Goal: Obtain resource: Download file/media

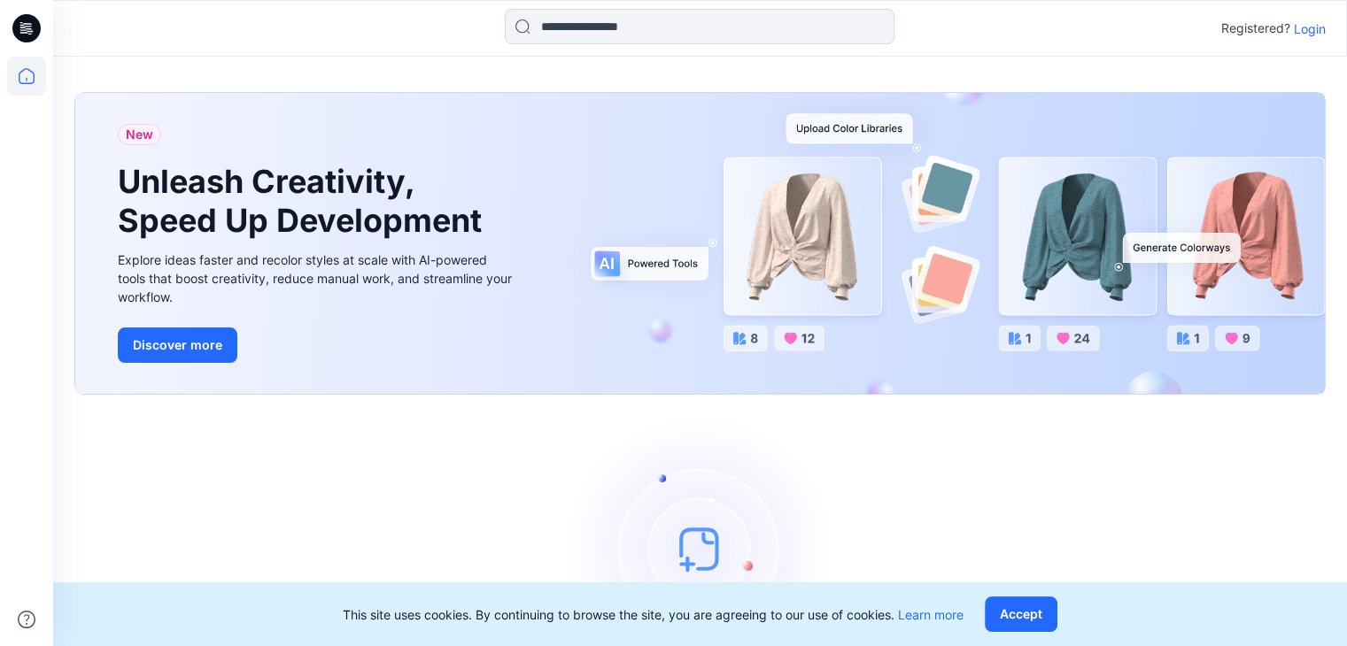
click at [1300, 29] on p "Login" at bounding box center [1310, 28] width 32 height 19
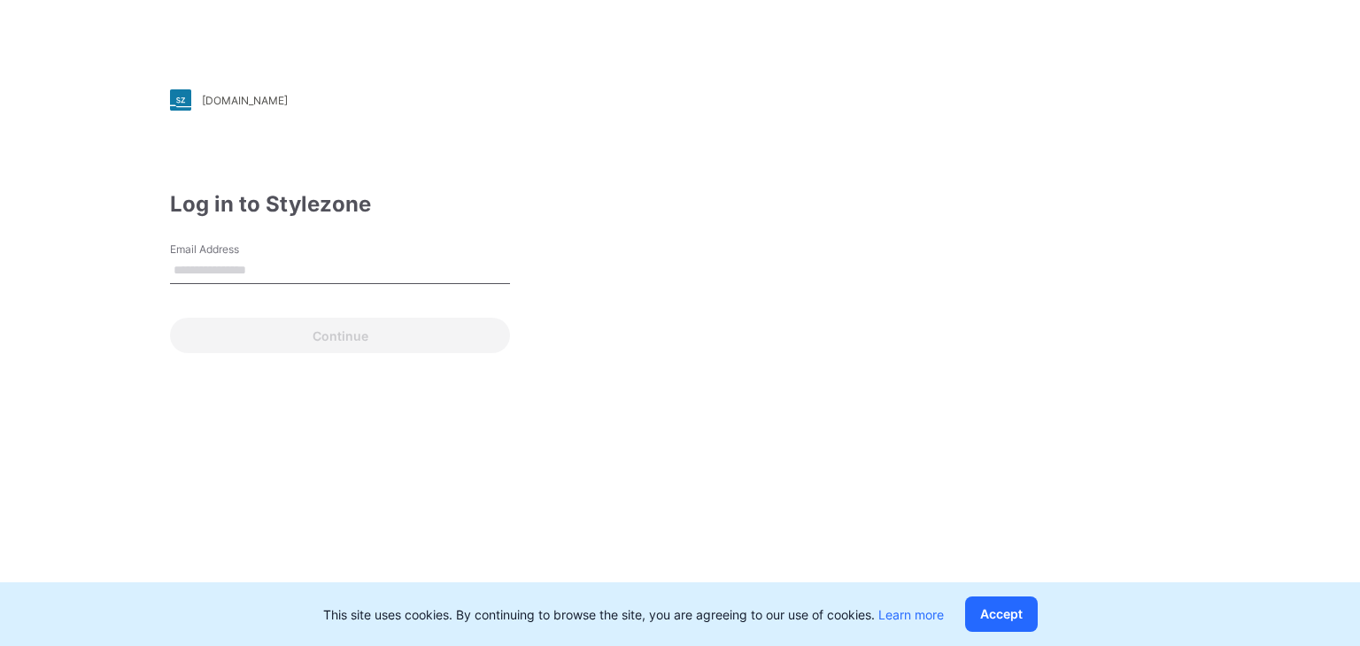
type input "**********"
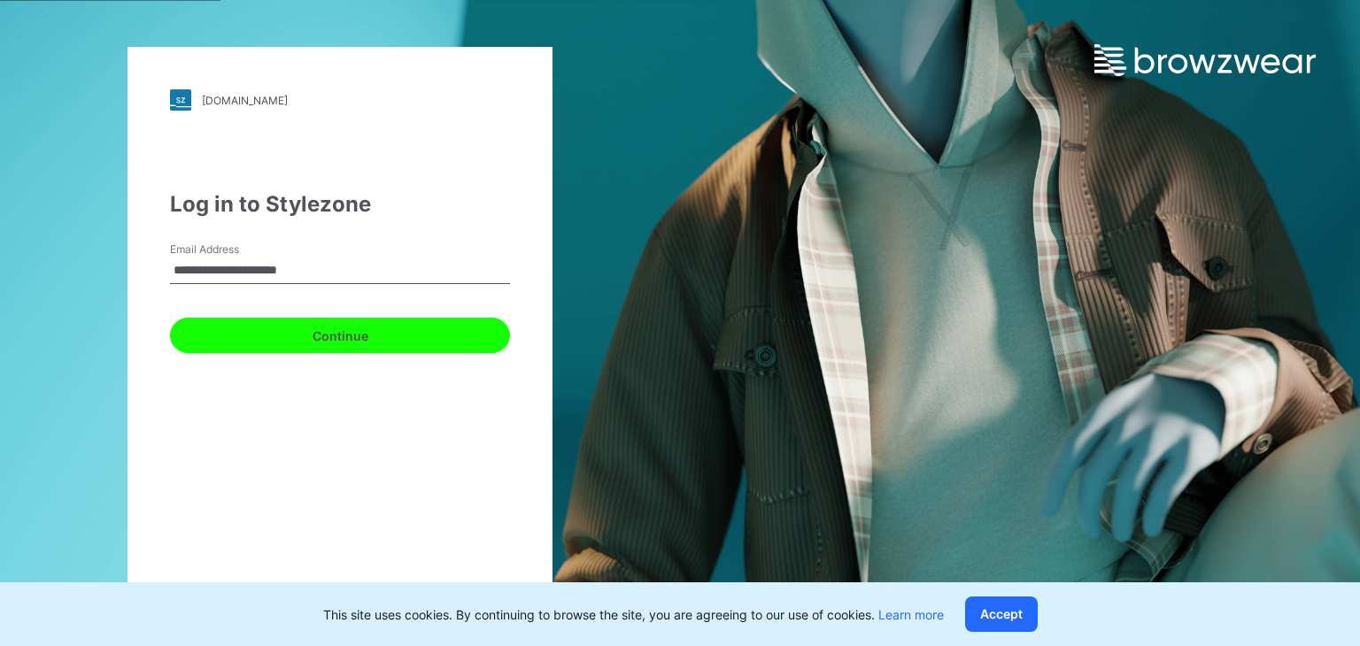
click at [358, 328] on button "Continue" at bounding box center [340, 335] width 340 height 35
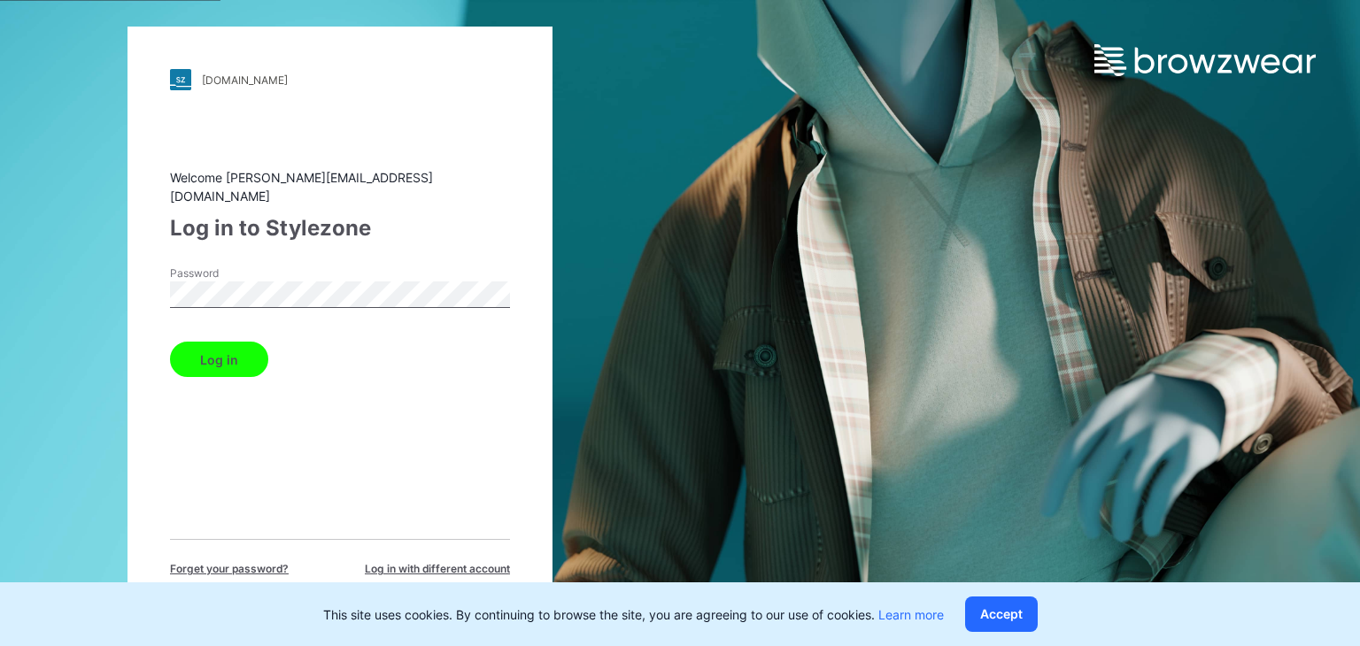
click at [199, 343] on button "Log in" at bounding box center [219, 359] width 98 height 35
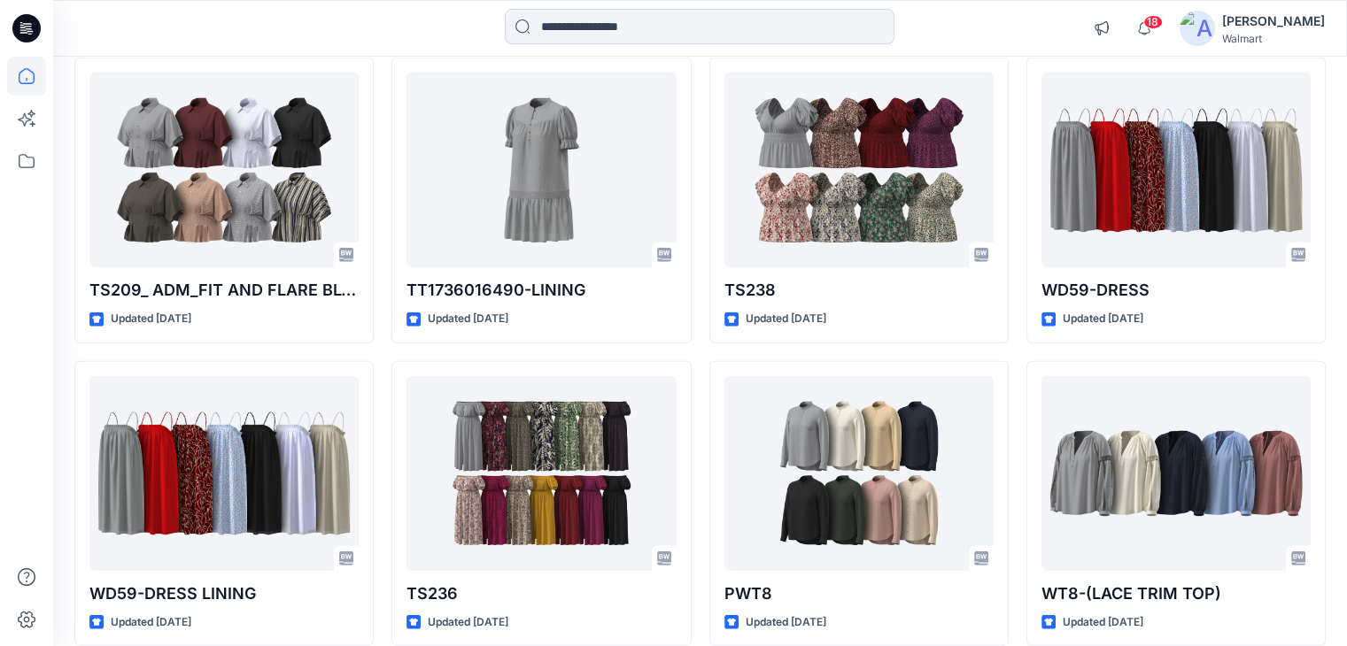
scroll to position [5035, 0]
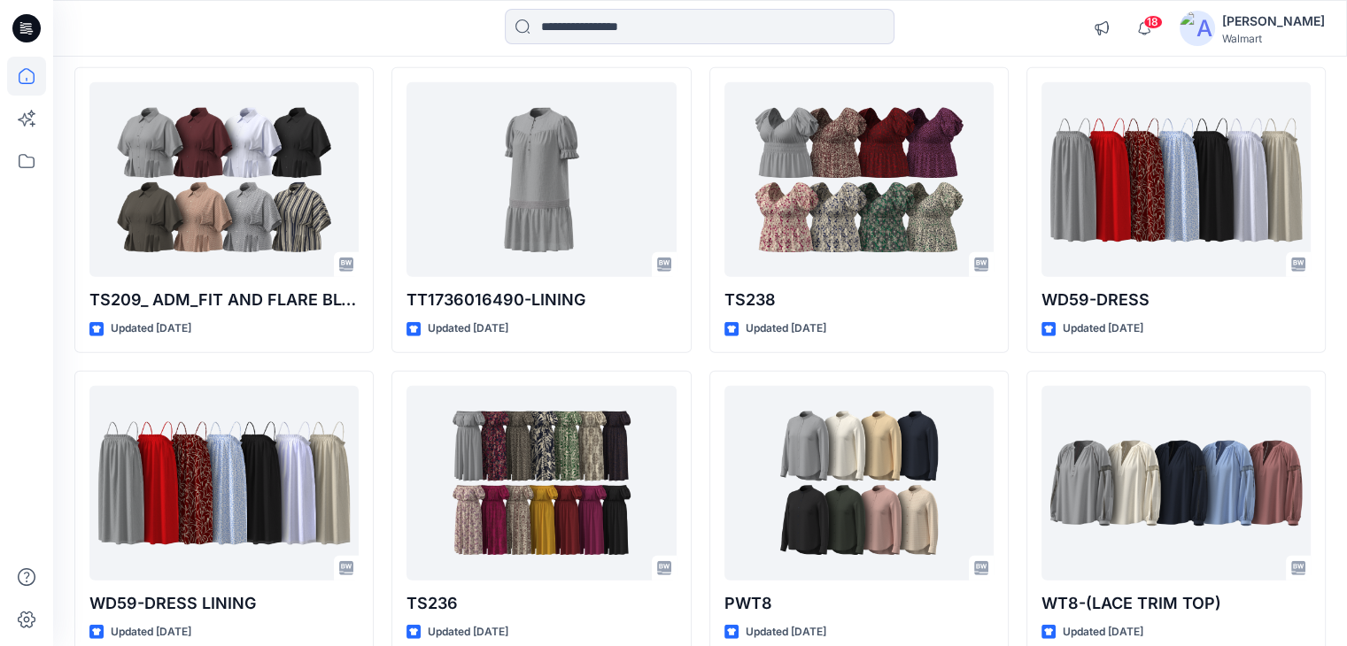
click at [14, 29] on icon at bounding box center [26, 28] width 28 height 28
click at [19, 24] on icon at bounding box center [26, 28] width 28 height 28
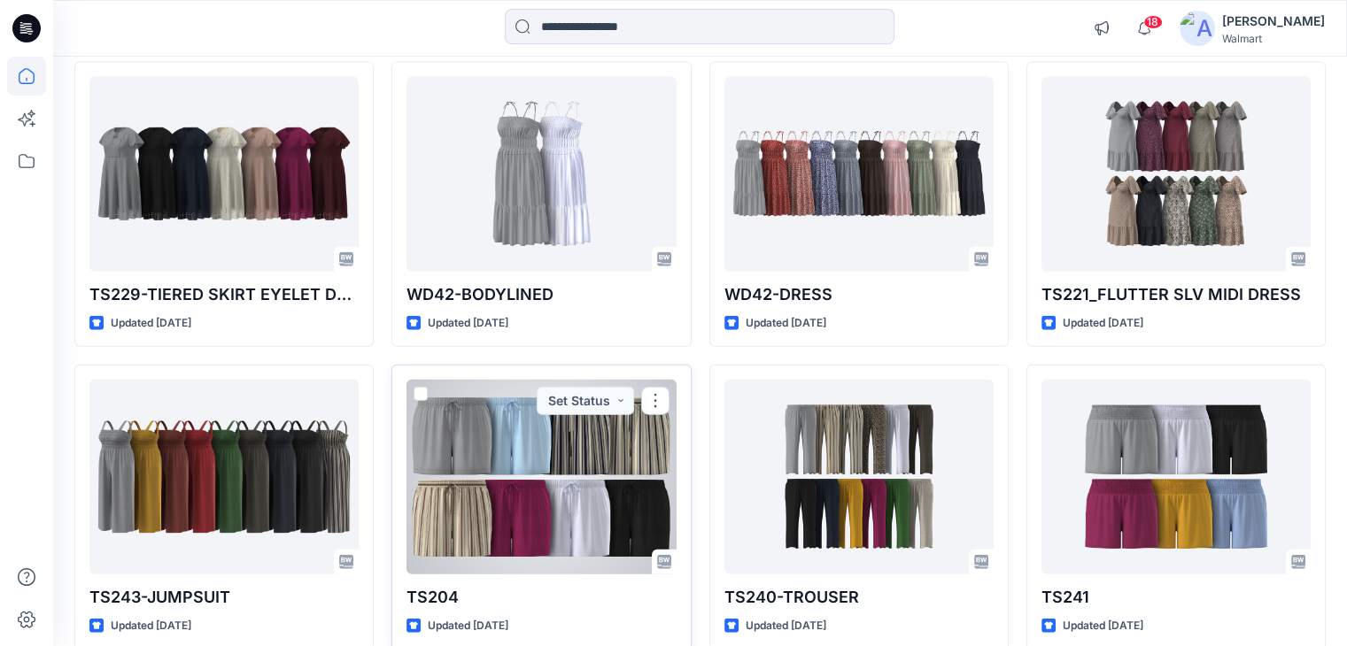
scroll to position [3953, 0]
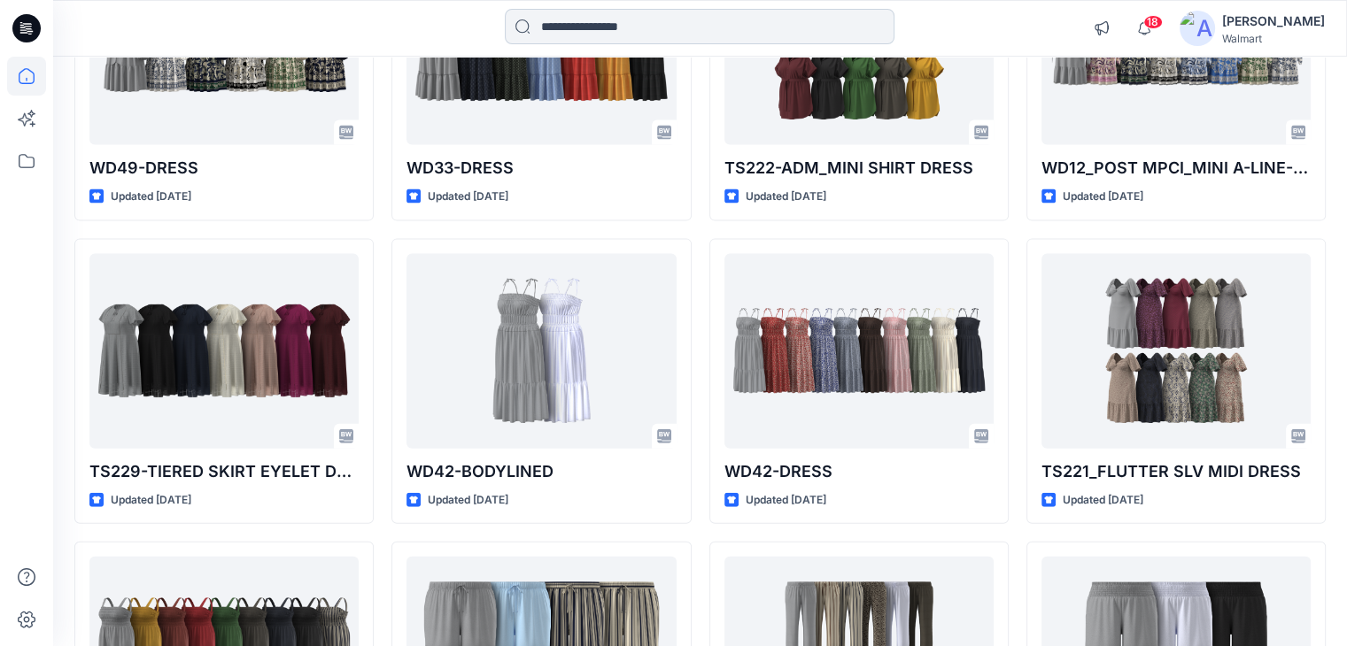
click at [612, 29] on input at bounding box center [700, 26] width 390 height 35
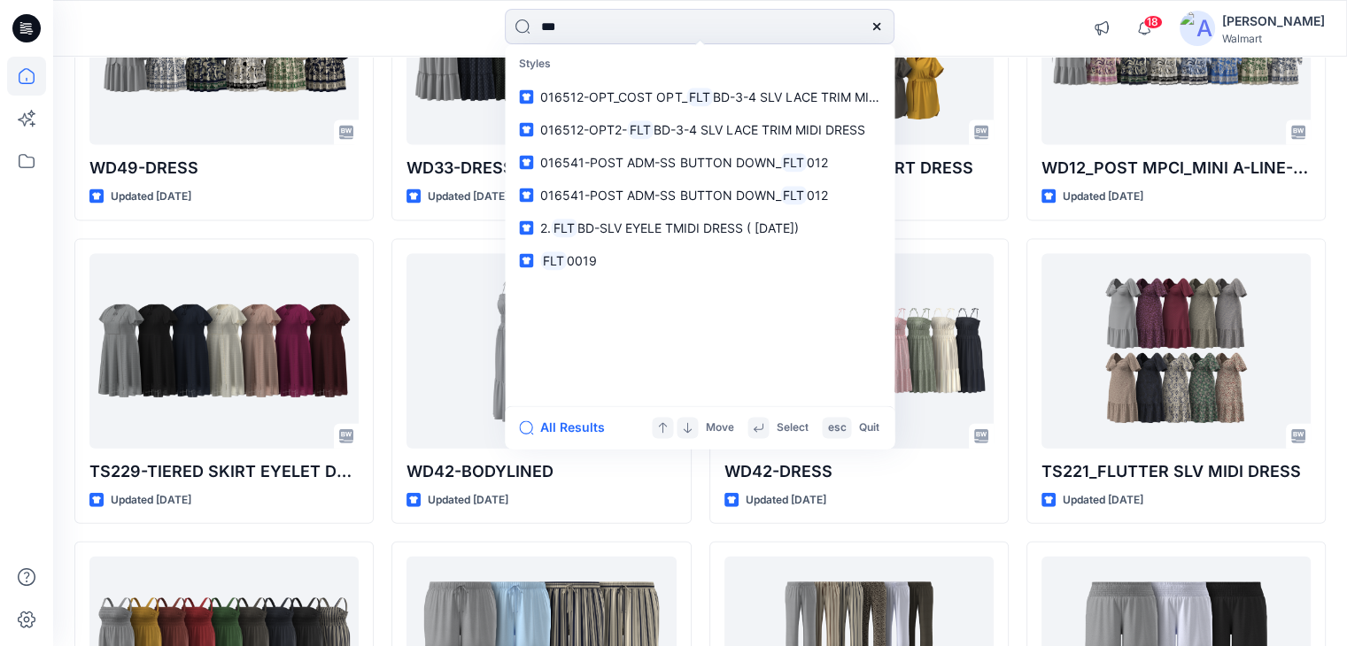
type input "***"
click at [873, 27] on icon at bounding box center [877, 26] width 14 height 14
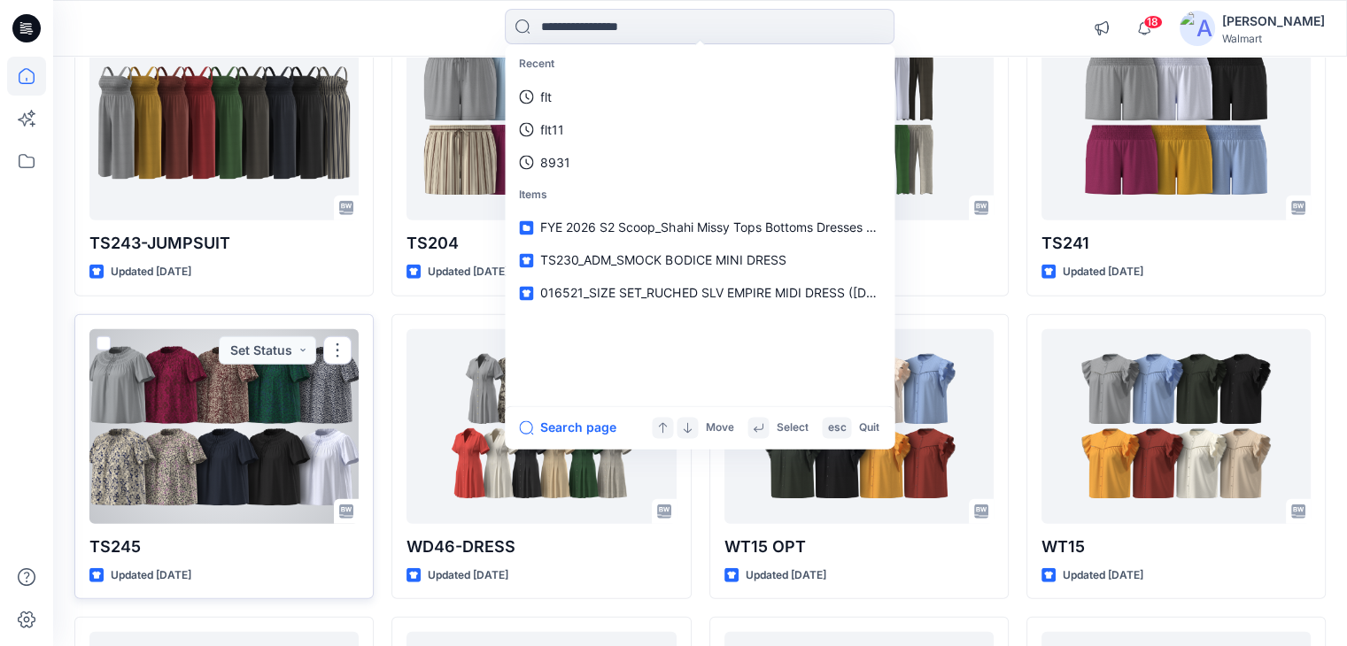
click at [365, 318] on div "TS245 Updated [DATE] Set Status" at bounding box center [223, 457] width 299 height 286
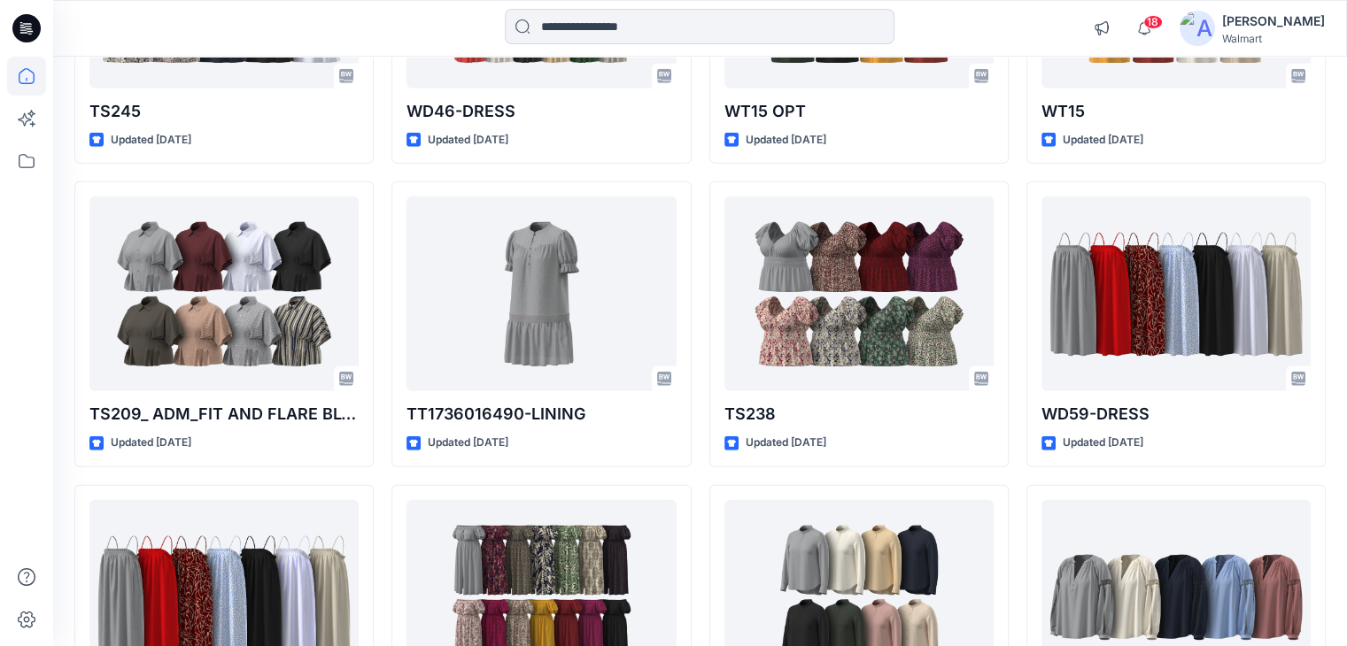
scroll to position [5016, 0]
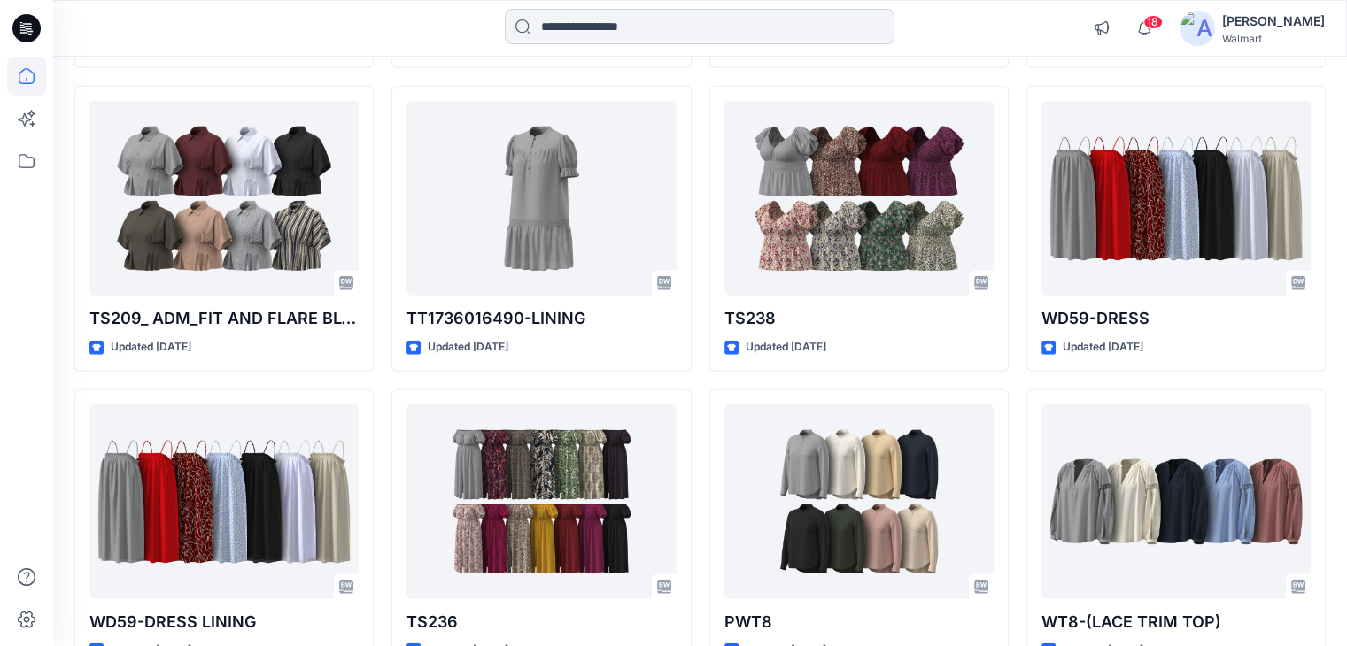
click at [600, 38] on input at bounding box center [700, 26] width 390 height 35
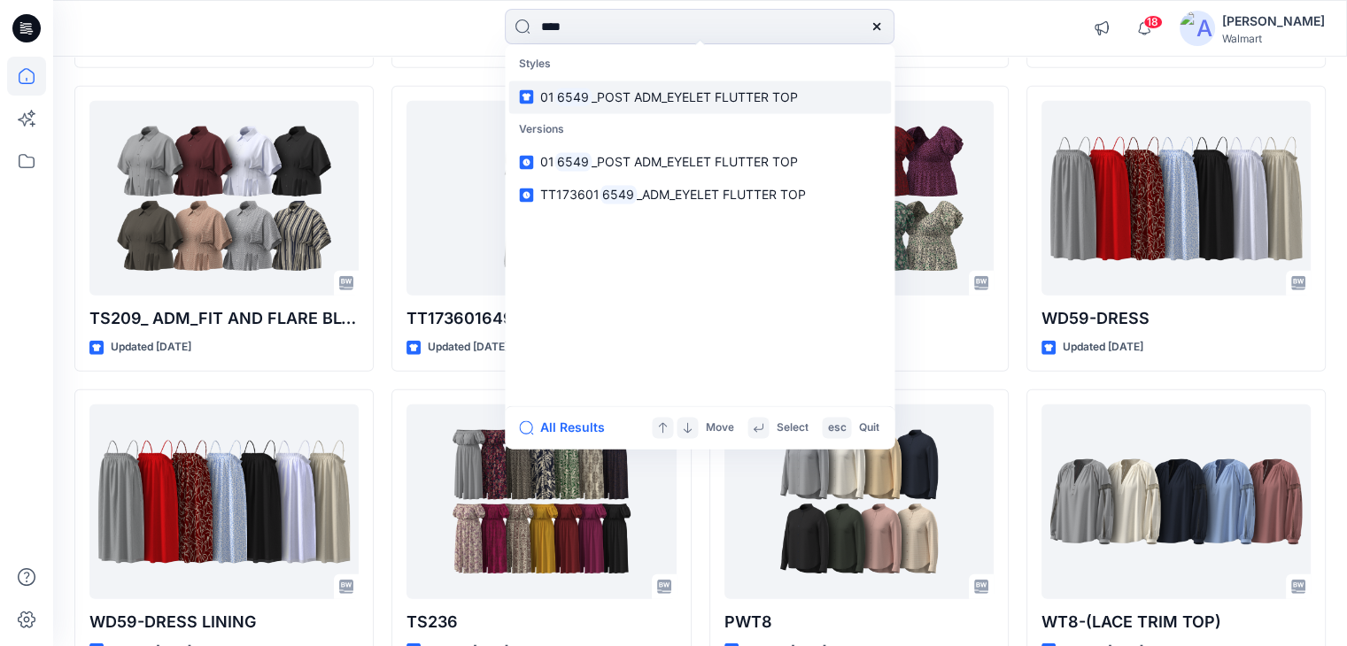
type input "****"
click at [602, 98] on span "_POST ADM_EYELET FLUTTER TOP" at bounding box center [695, 96] width 206 height 15
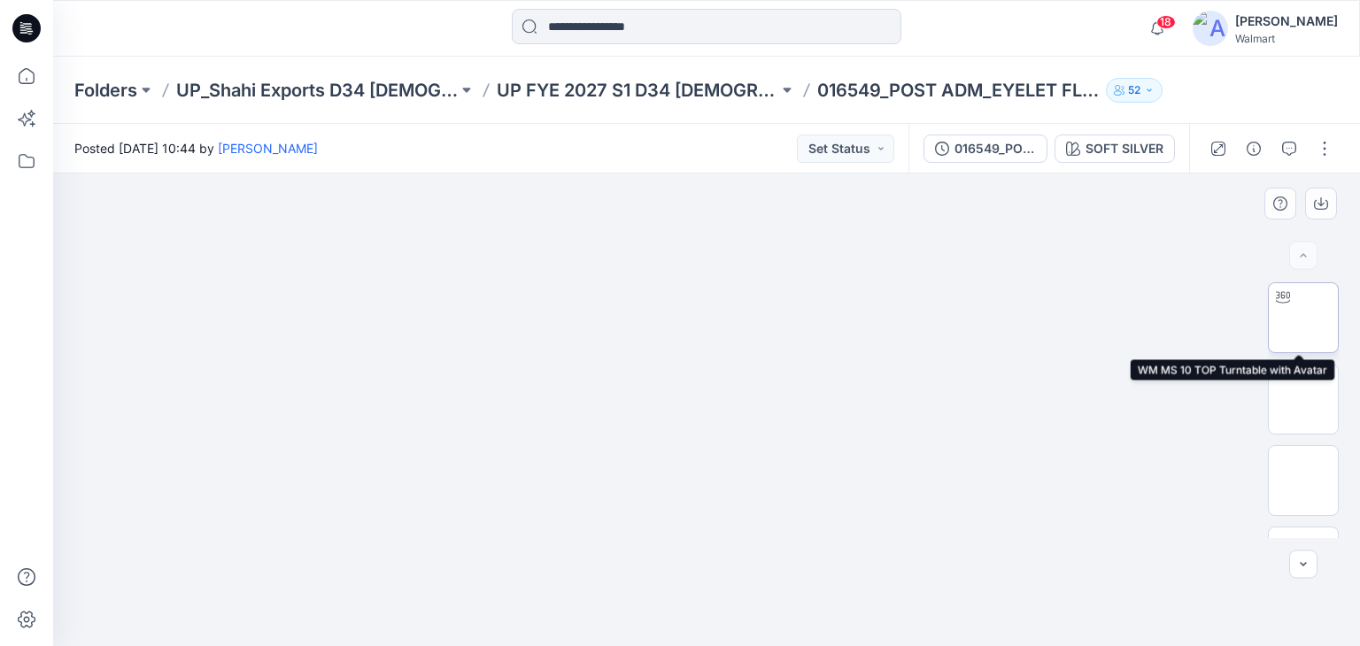
click at [1304, 318] on img at bounding box center [1304, 318] width 0 height 0
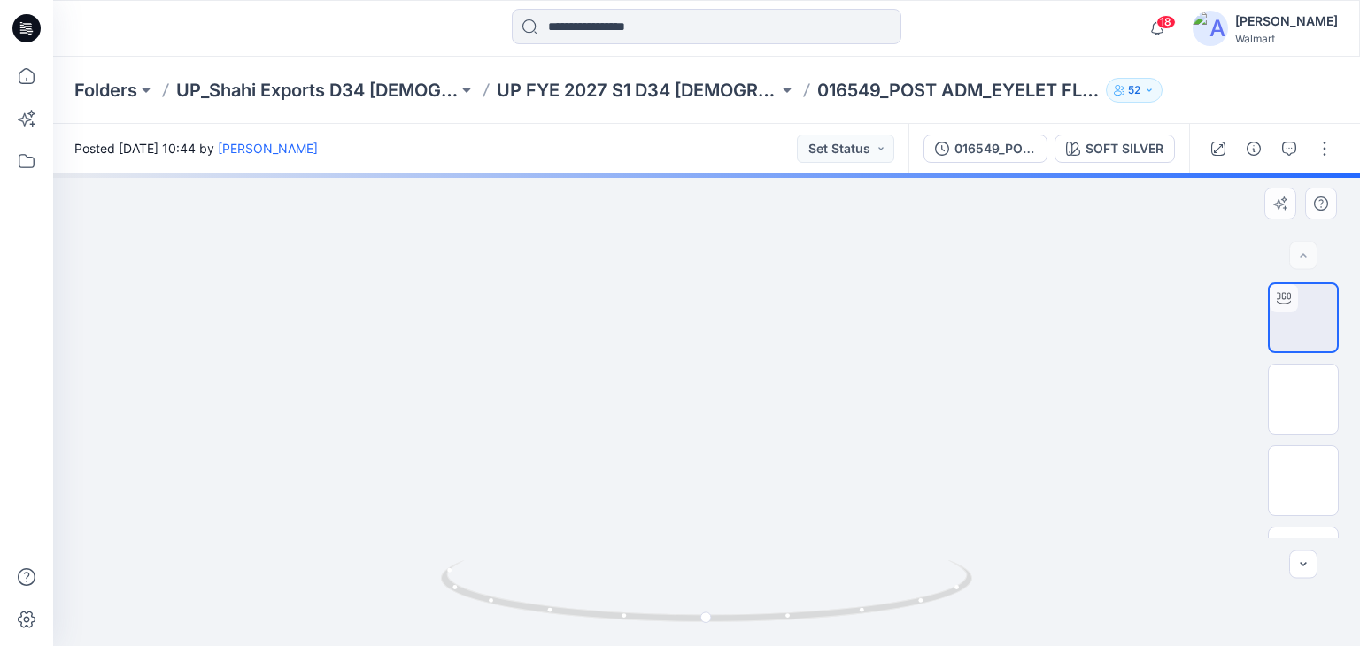
drag, startPoint x: 634, startPoint y: 242, endPoint x: 619, endPoint y: 389, distance: 147.8
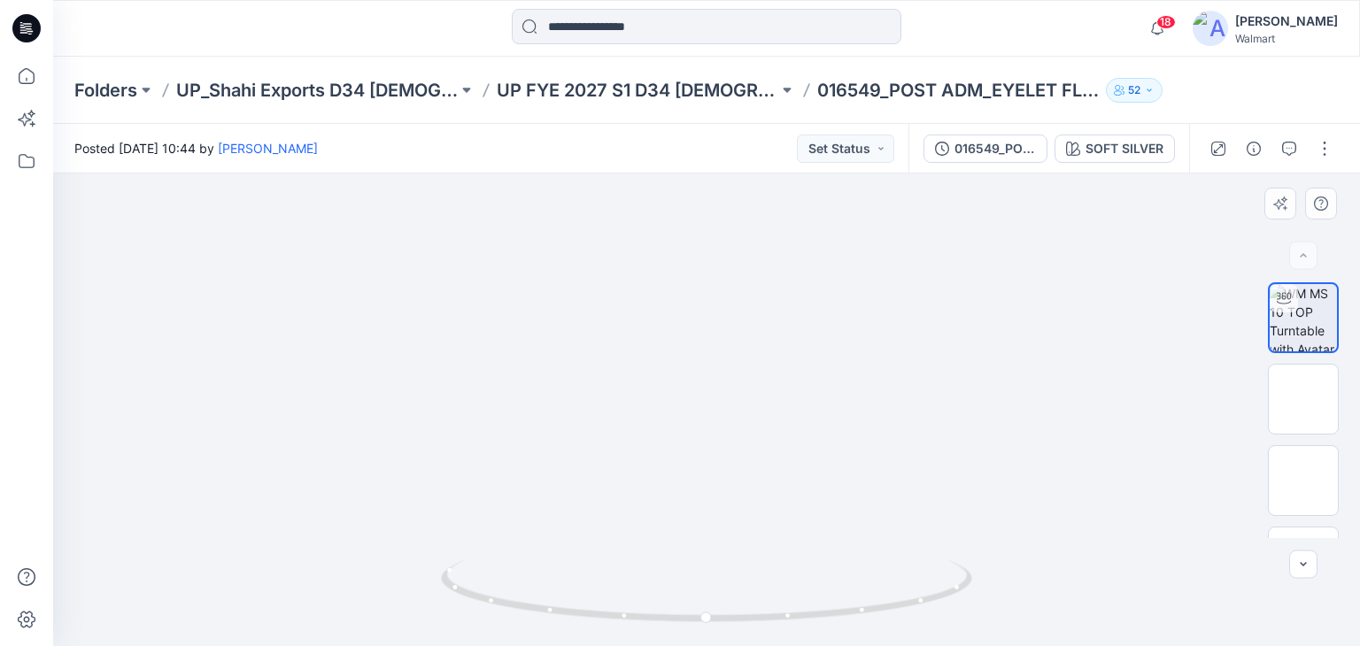
drag, startPoint x: 680, startPoint y: 348, endPoint x: 662, endPoint y: 415, distance: 69.6
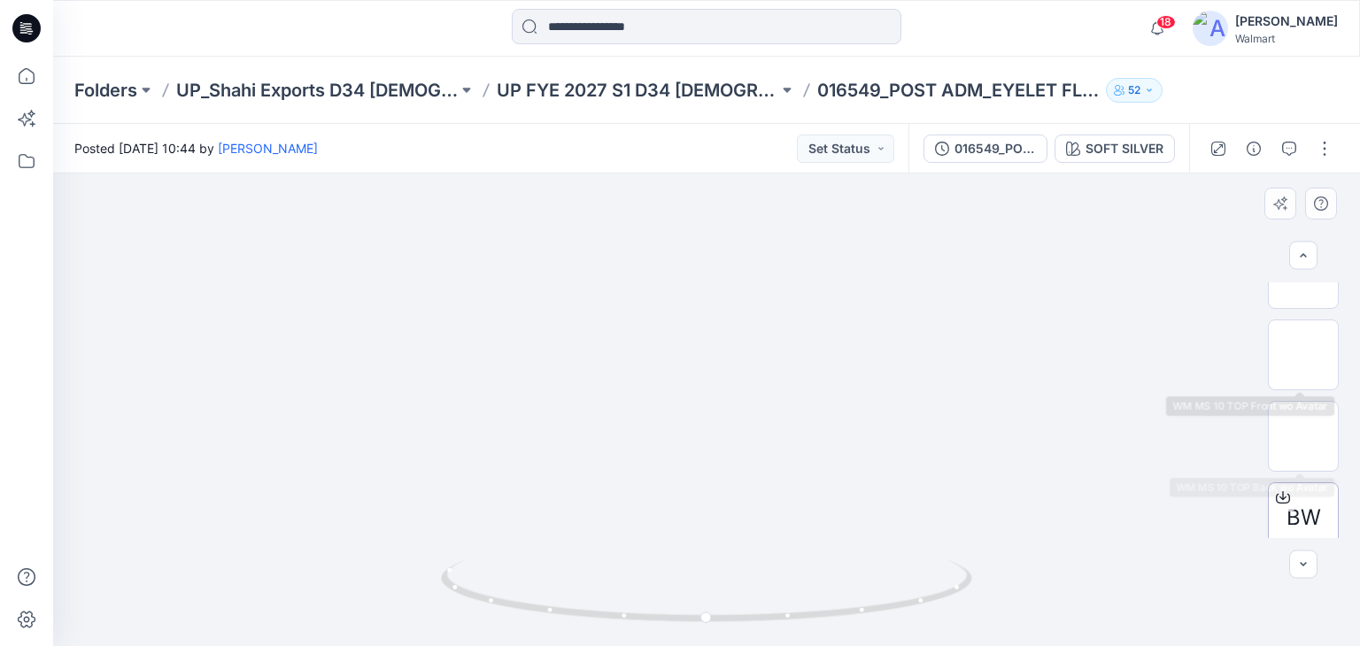
scroll to position [222, 0]
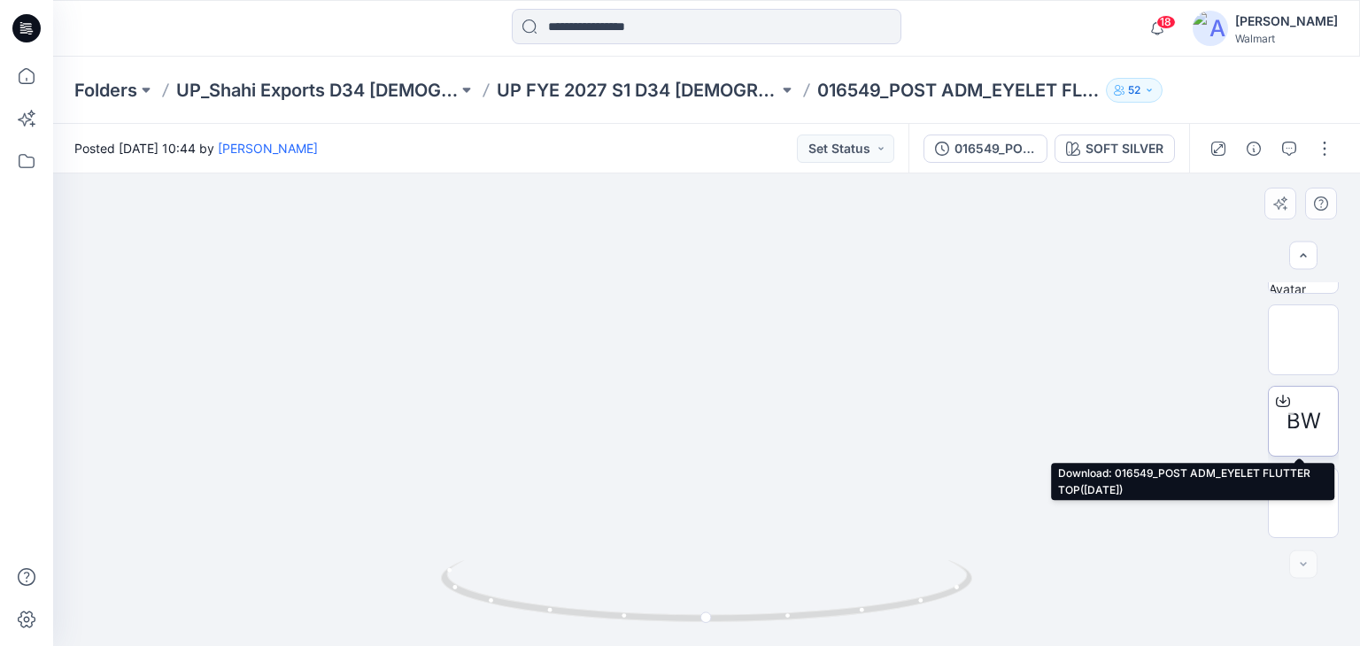
click at [1292, 405] on div at bounding box center [1283, 401] width 28 height 28
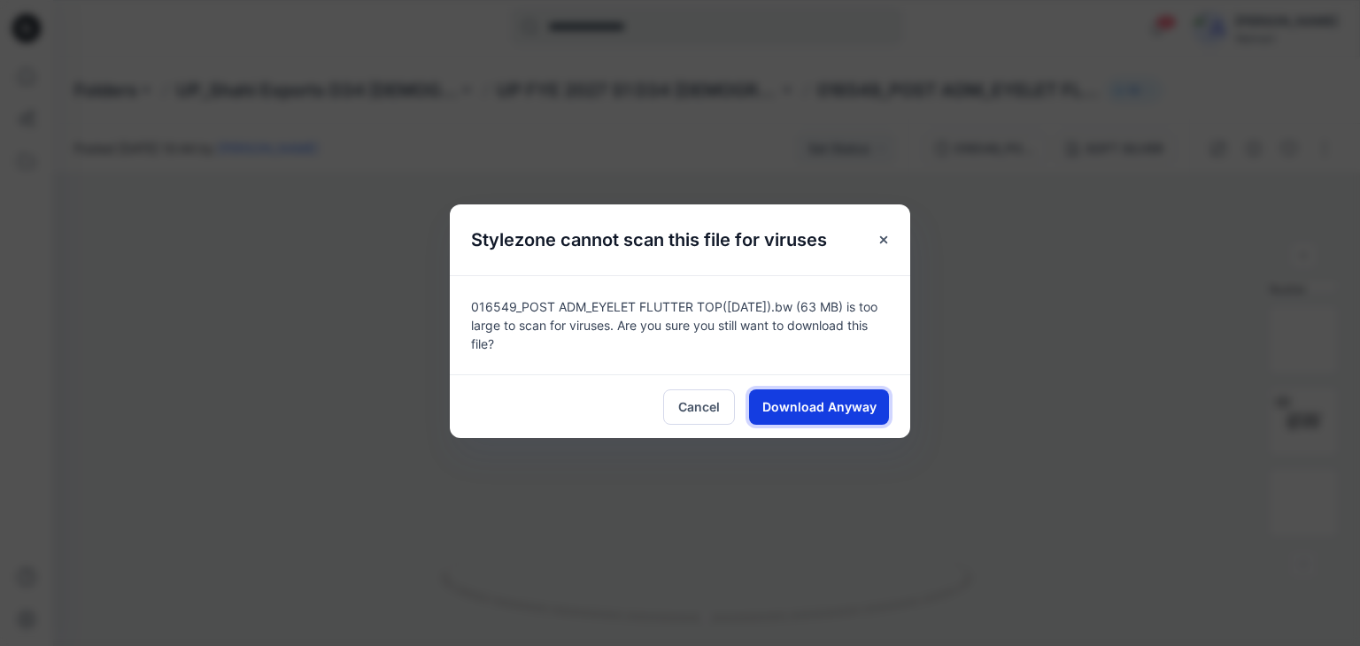
click at [859, 407] on span "Download Anyway" at bounding box center [820, 407] width 114 height 19
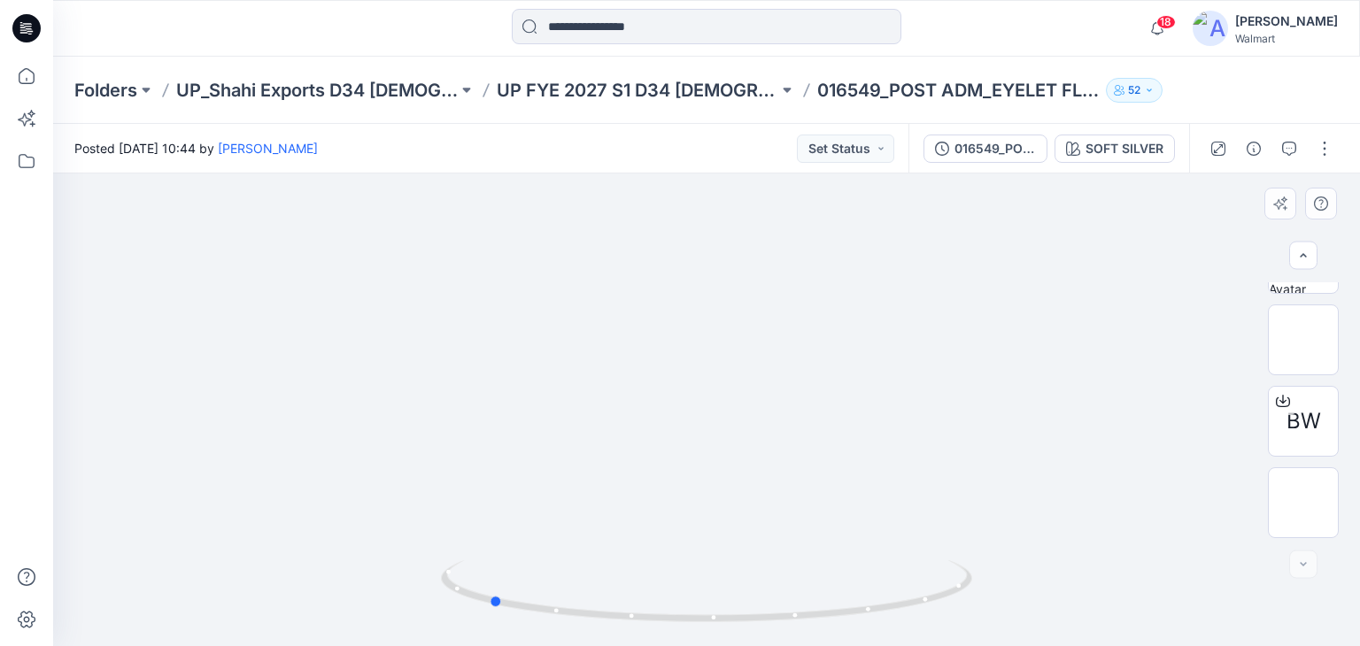
drag, startPoint x: 710, startPoint y: 625, endPoint x: 492, endPoint y: 634, distance: 218.0
click at [492, 634] on div at bounding box center [706, 602] width 531 height 89
drag, startPoint x: 677, startPoint y: 366, endPoint x: 662, endPoint y: 476, distance: 111.8
drag, startPoint x: 499, startPoint y: 604, endPoint x: 694, endPoint y: 611, distance: 195.0
click at [694, 611] on icon at bounding box center [709, 594] width 536 height 66
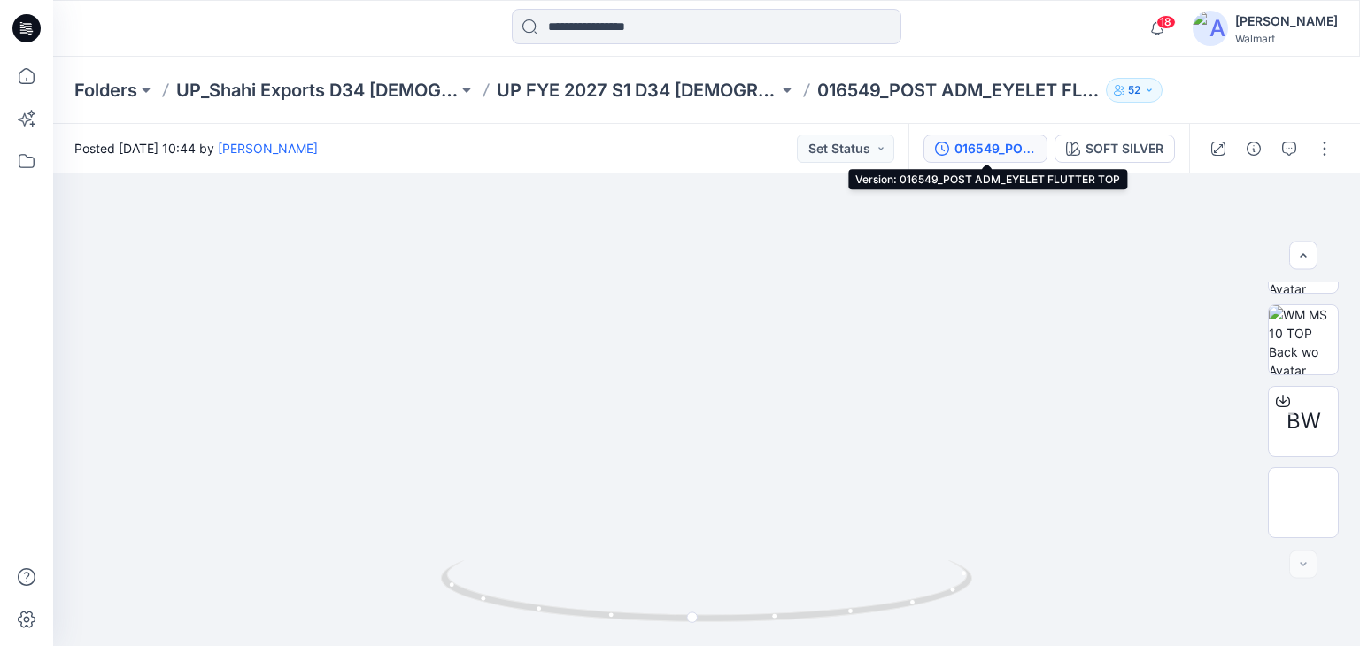
click at [999, 143] on div "016549_POST ADM_EYELET FLUTTER TOP" at bounding box center [995, 148] width 81 height 19
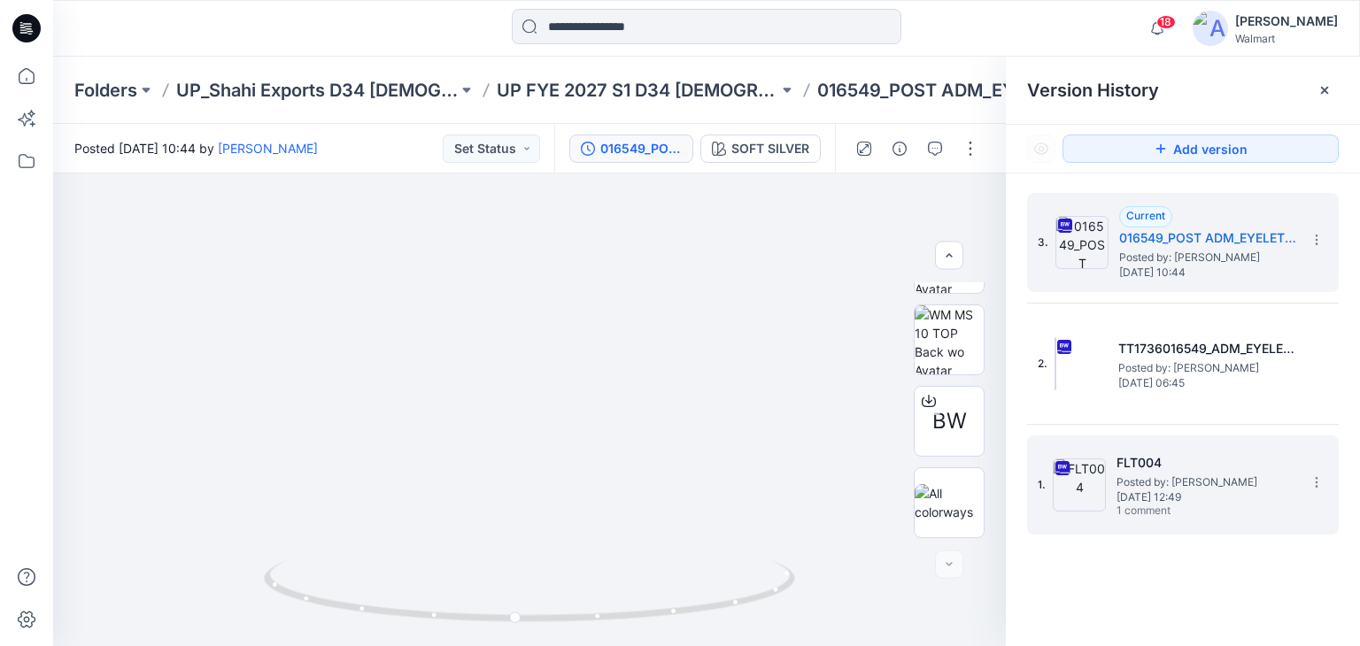
drag, startPoint x: 1134, startPoint y: 469, endPoint x: 1124, endPoint y: 476, distance: 11.5
click at [1134, 470] on h5 "FLT004" at bounding box center [1205, 463] width 177 height 21
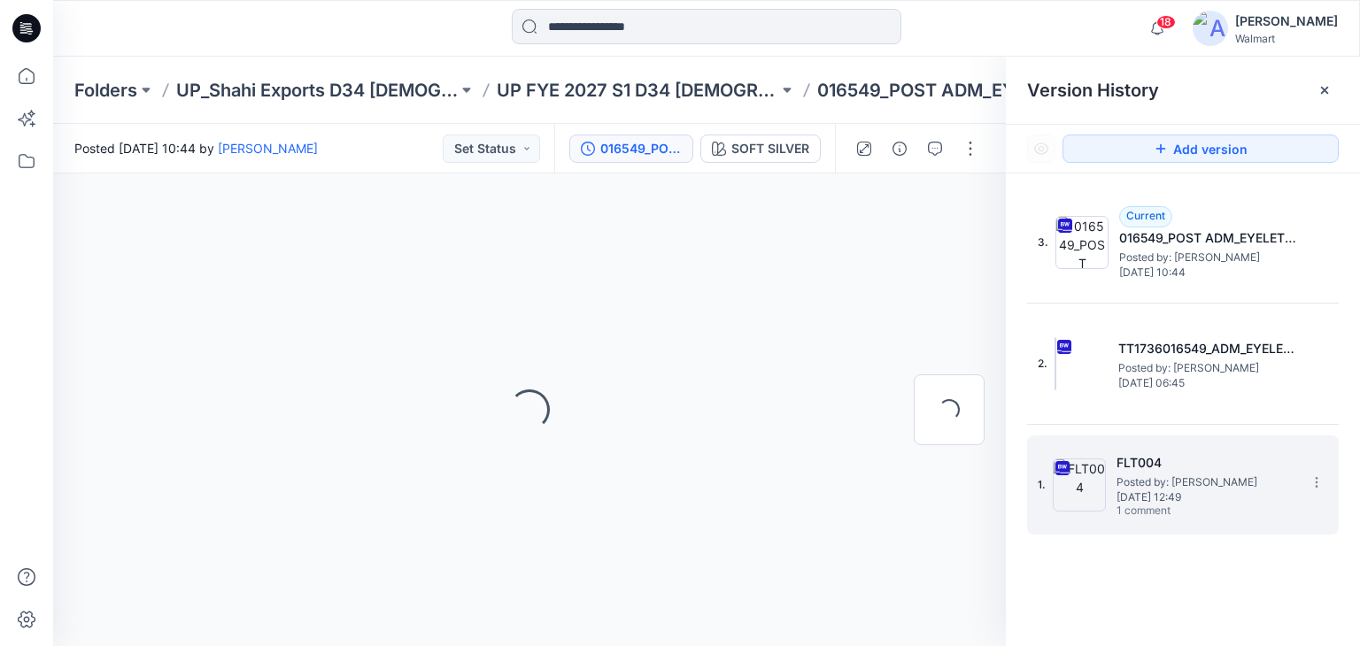
scroll to position [0, 0]
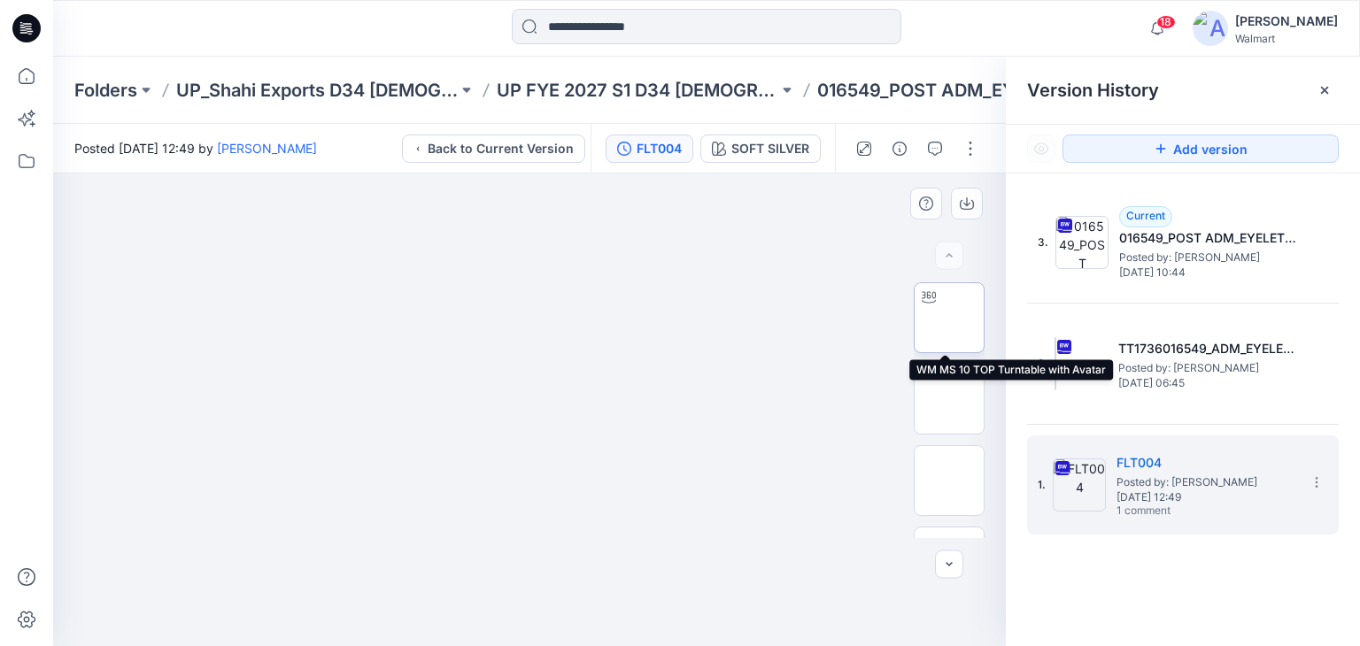
click at [949, 318] on img at bounding box center [949, 318] width 0 height 0
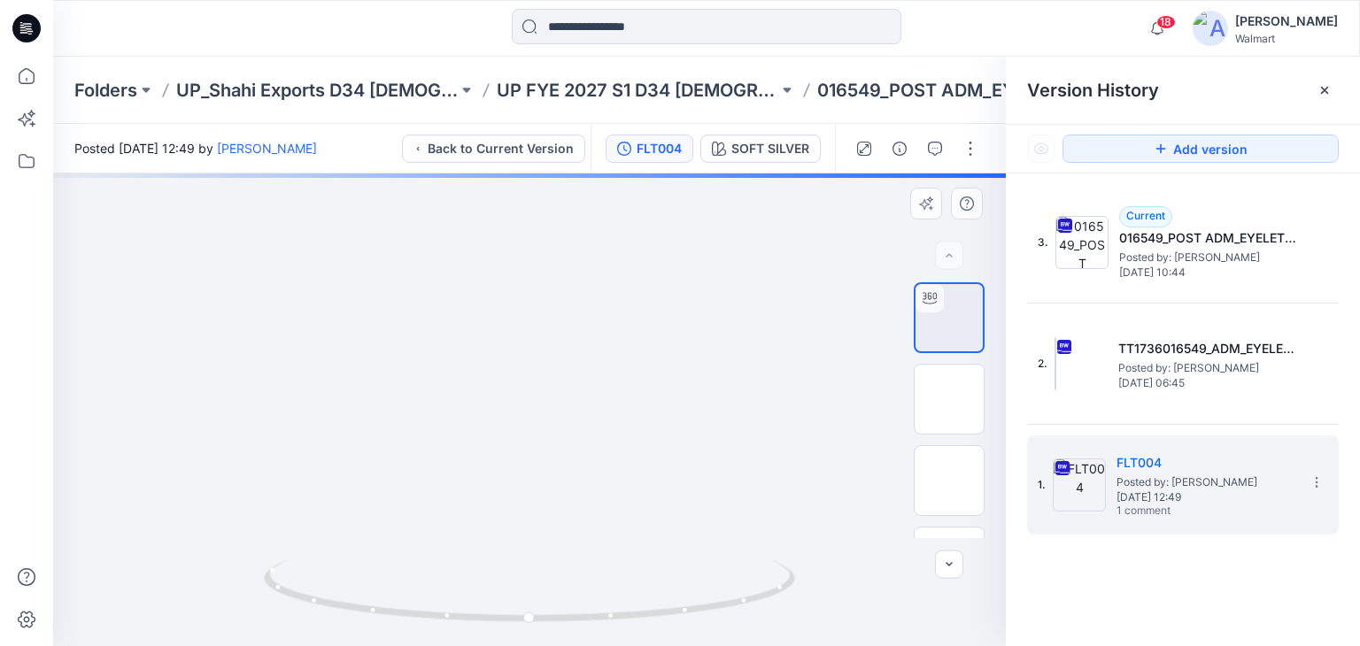
drag, startPoint x: 514, startPoint y: 336, endPoint x: 517, endPoint y: 433, distance: 97.5
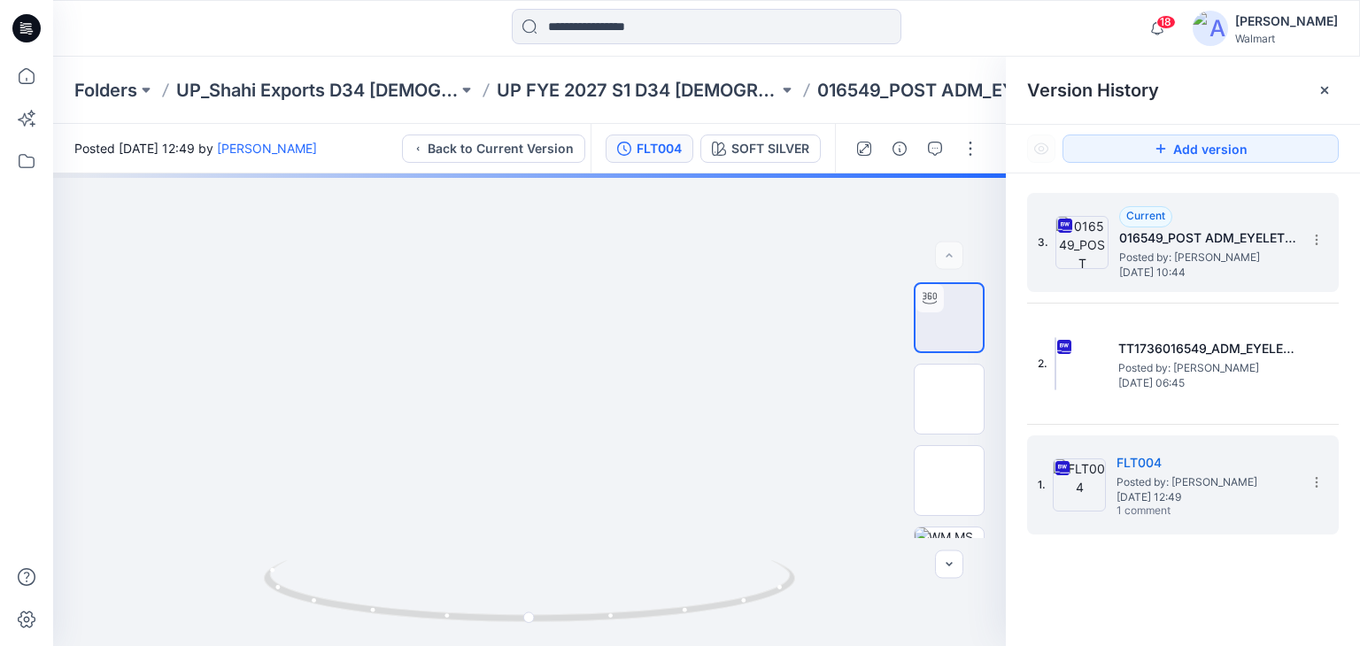
click at [1184, 262] on span "Posted by: [PERSON_NAME]" at bounding box center [1207, 258] width 177 height 18
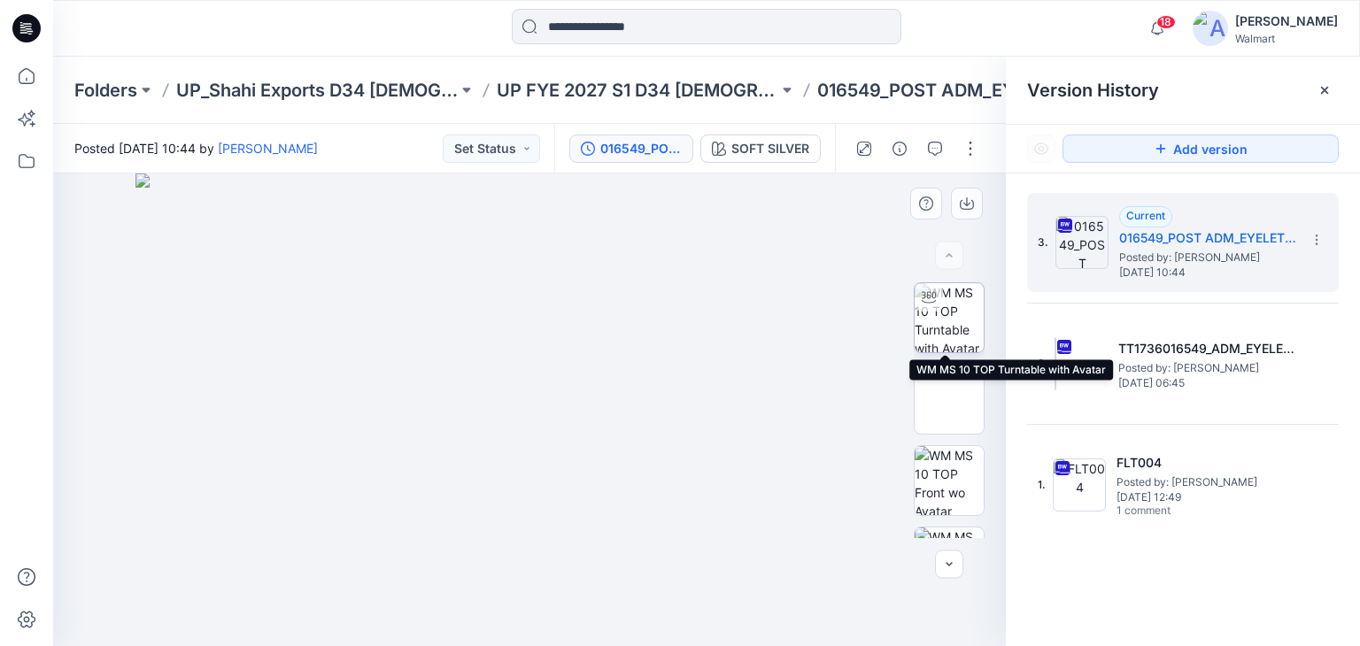
click at [942, 314] on img at bounding box center [949, 317] width 69 height 69
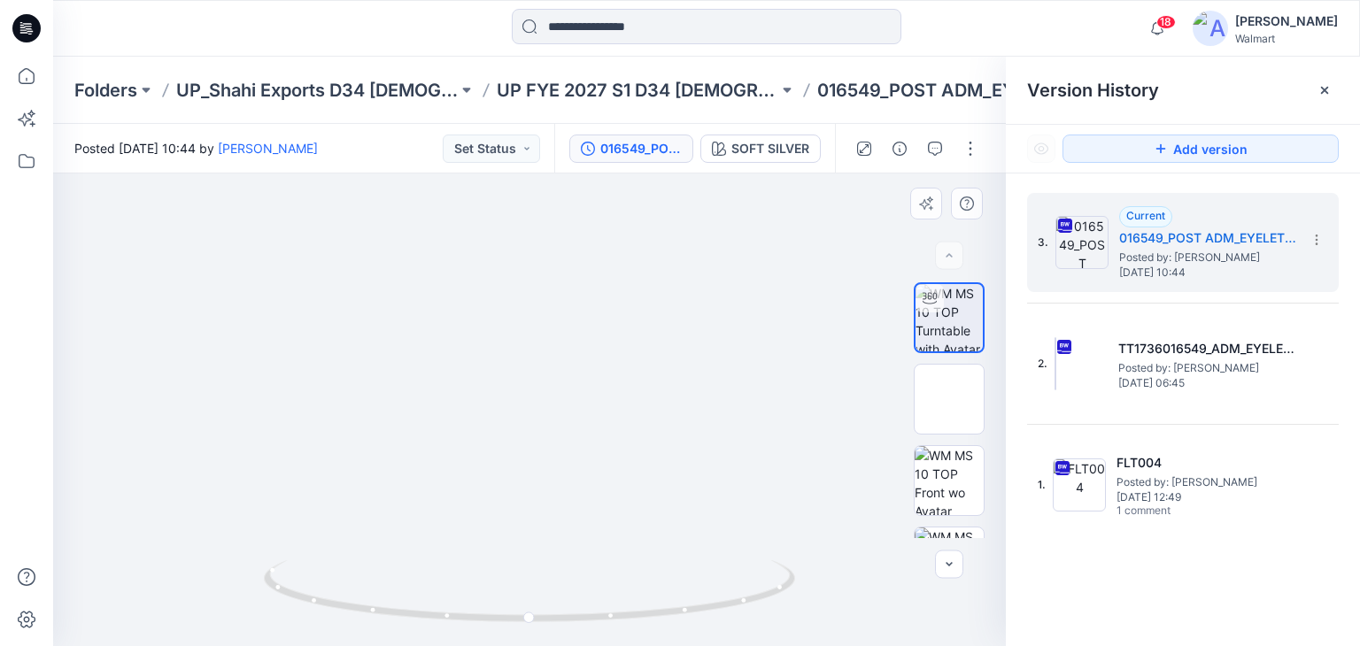
drag, startPoint x: 483, startPoint y: 329, endPoint x: 487, endPoint y: 406, distance: 78.1
drag, startPoint x: 492, startPoint y: 323, endPoint x: 491, endPoint y: 385, distance: 62.0
click at [1328, 90] on icon at bounding box center [1325, 90] width 14 height 14
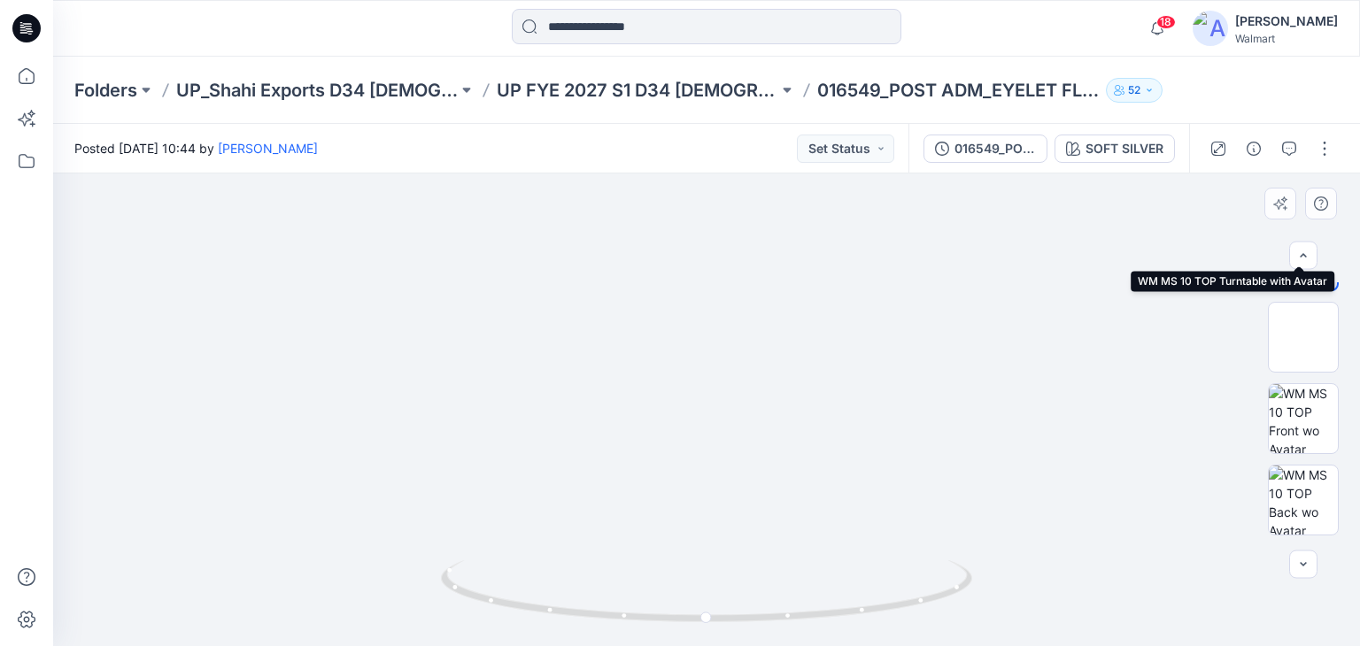
scroll to position [89, 0]
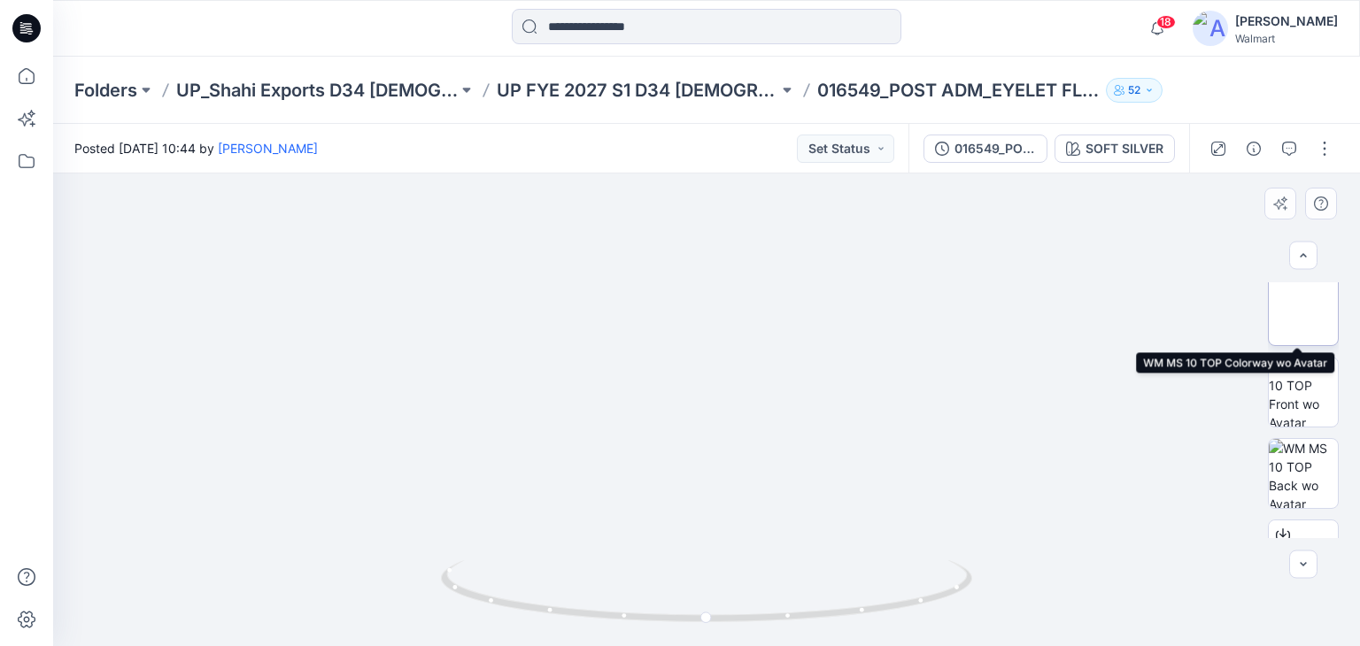
click at [1304, 311] on img at bounding box center [1304, 311] width 0 height 0
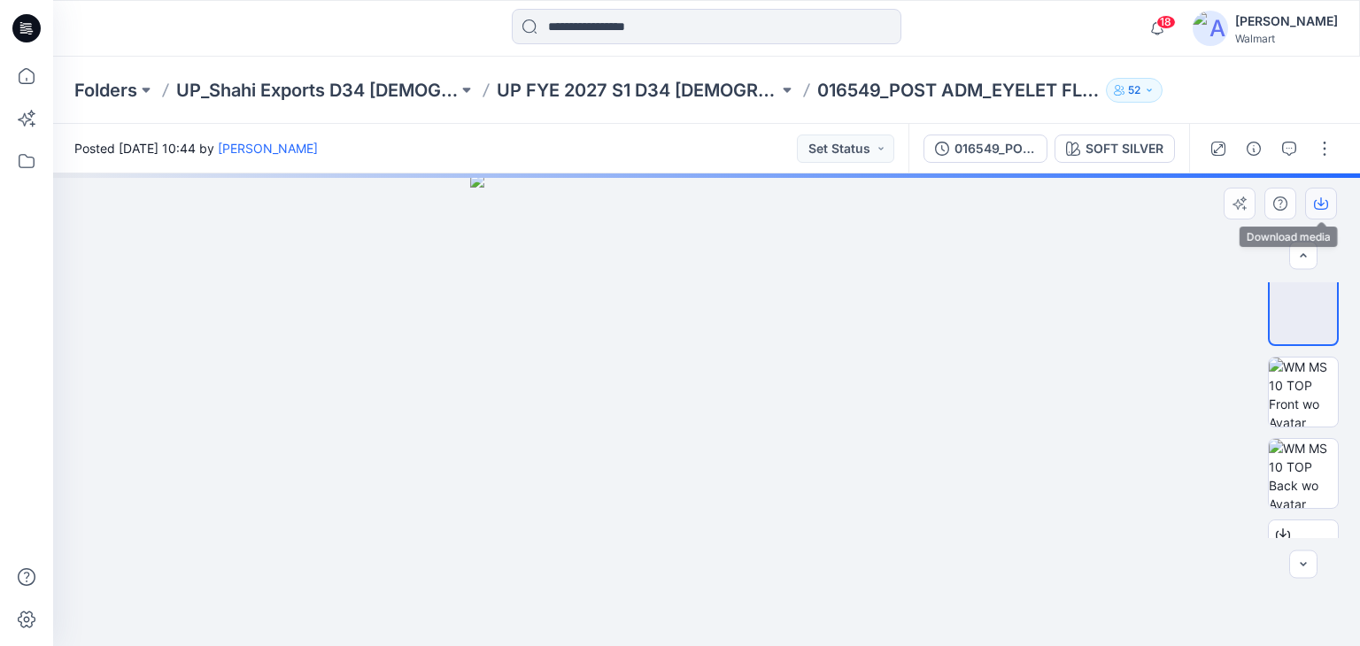
click at [1321, 209] on icon "button" at bounding box center [1321, 205] width 14 height 10
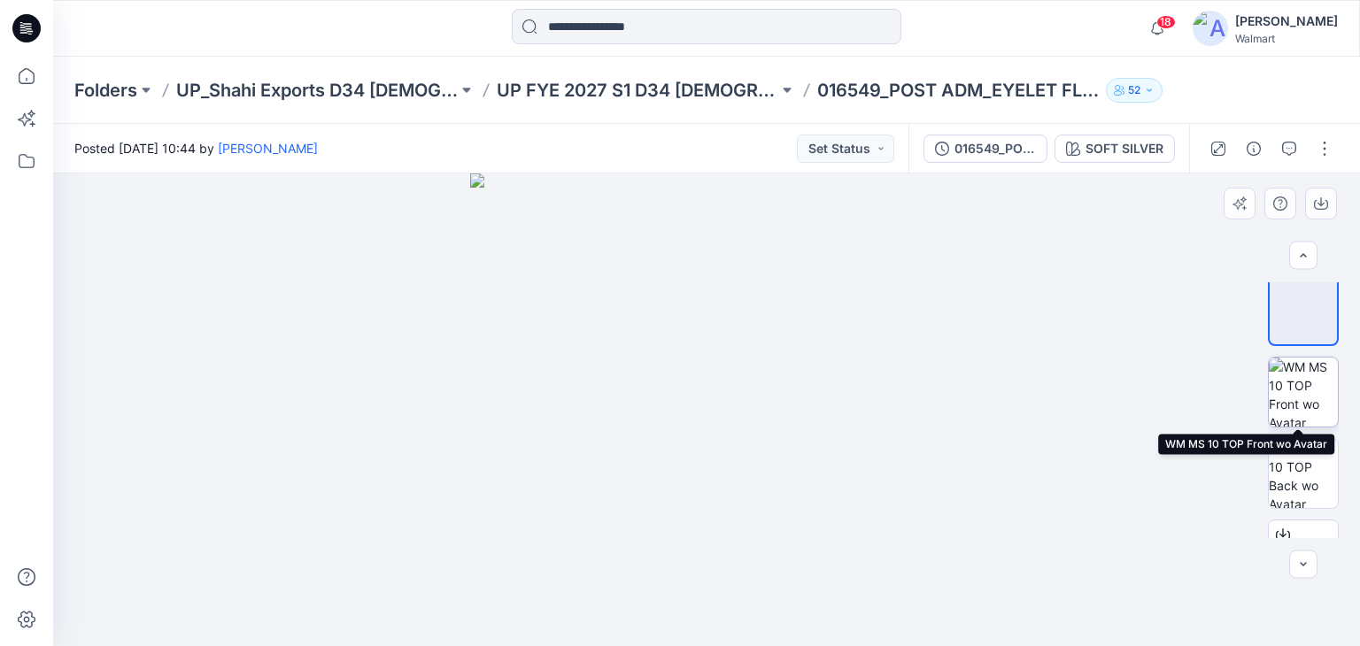
click at [1297, 394] on img at bounding box center [1303, 392] width 69 height 69
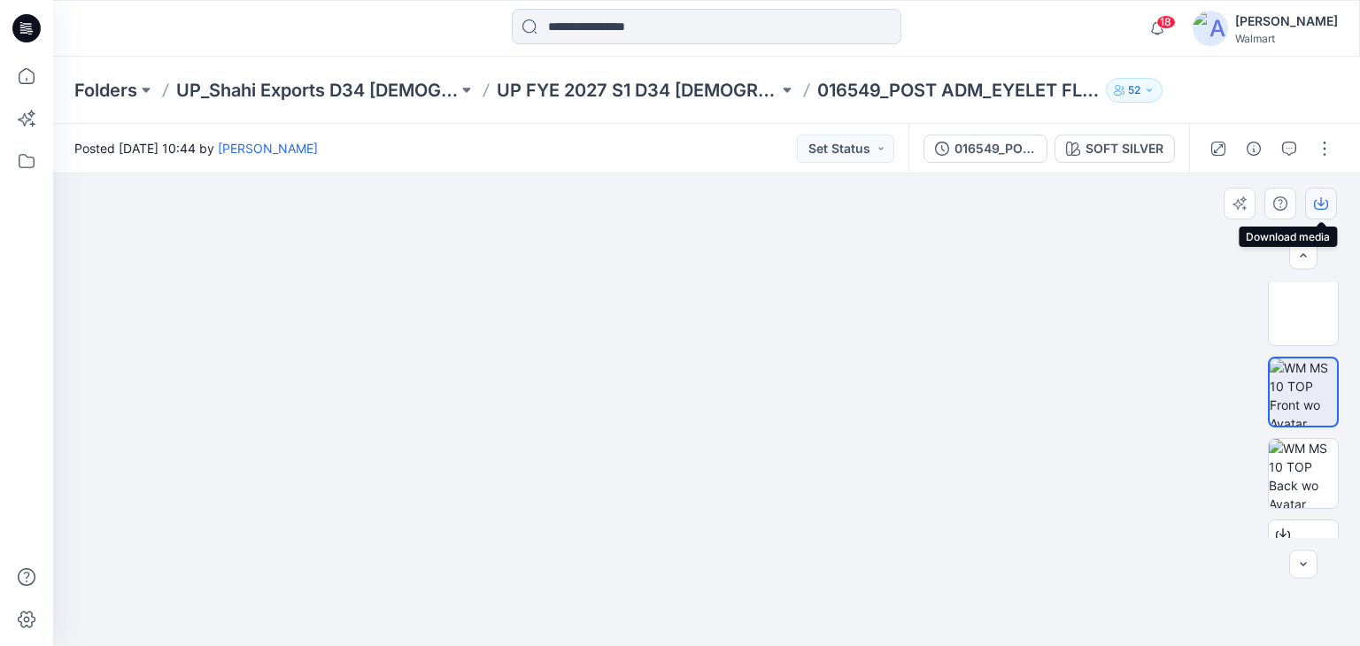
click at [1320, 201] on icon "button" at bounding box center [1321, 204] width 14 height 14
click at [1284, 480] on img at bounding box center [1303, 473] width 69 height 69
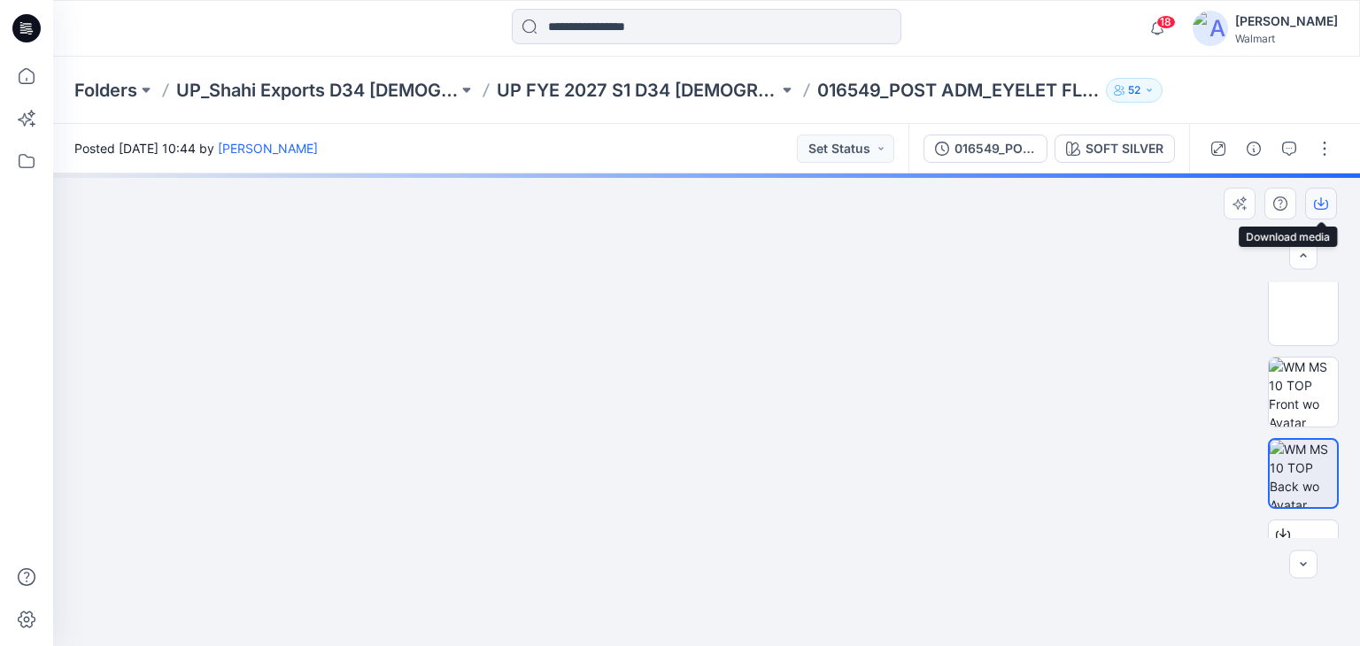
click at [1321, 214] on button "button" at bounding box center [1321, 204] width 32 height 32
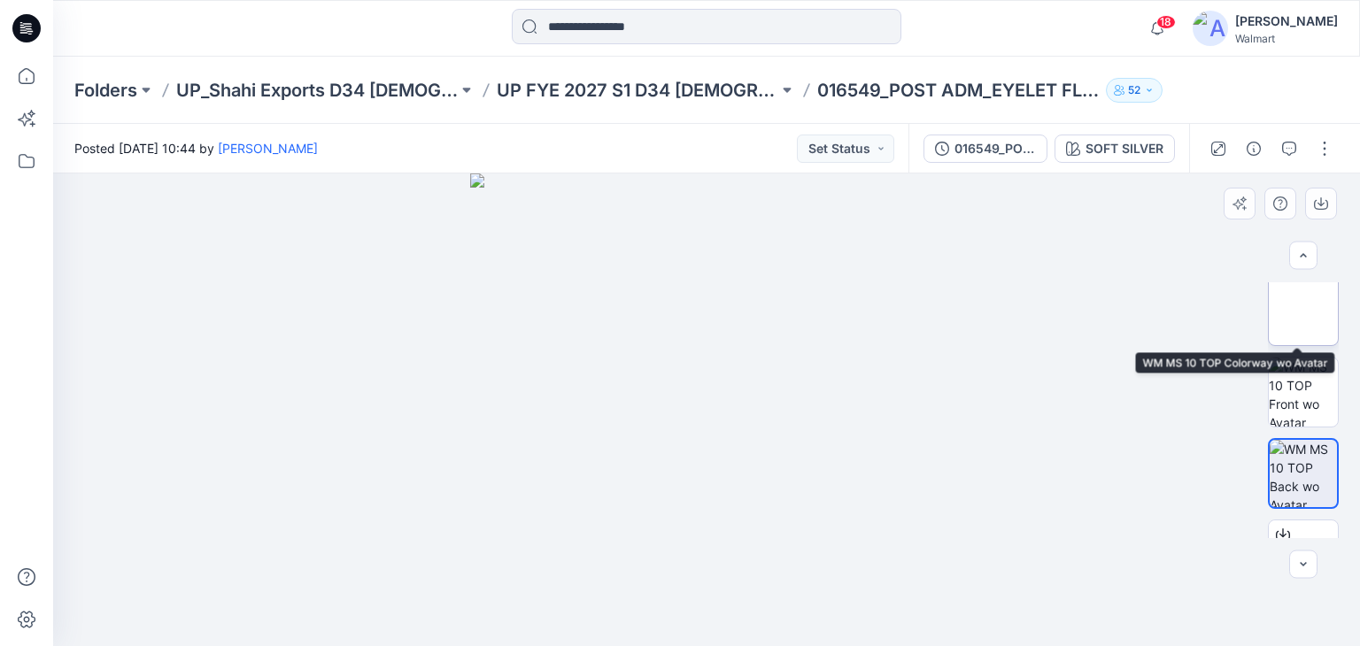
click at [1304, 311] on img at bounding box center [1304, 311] width 0 height 0
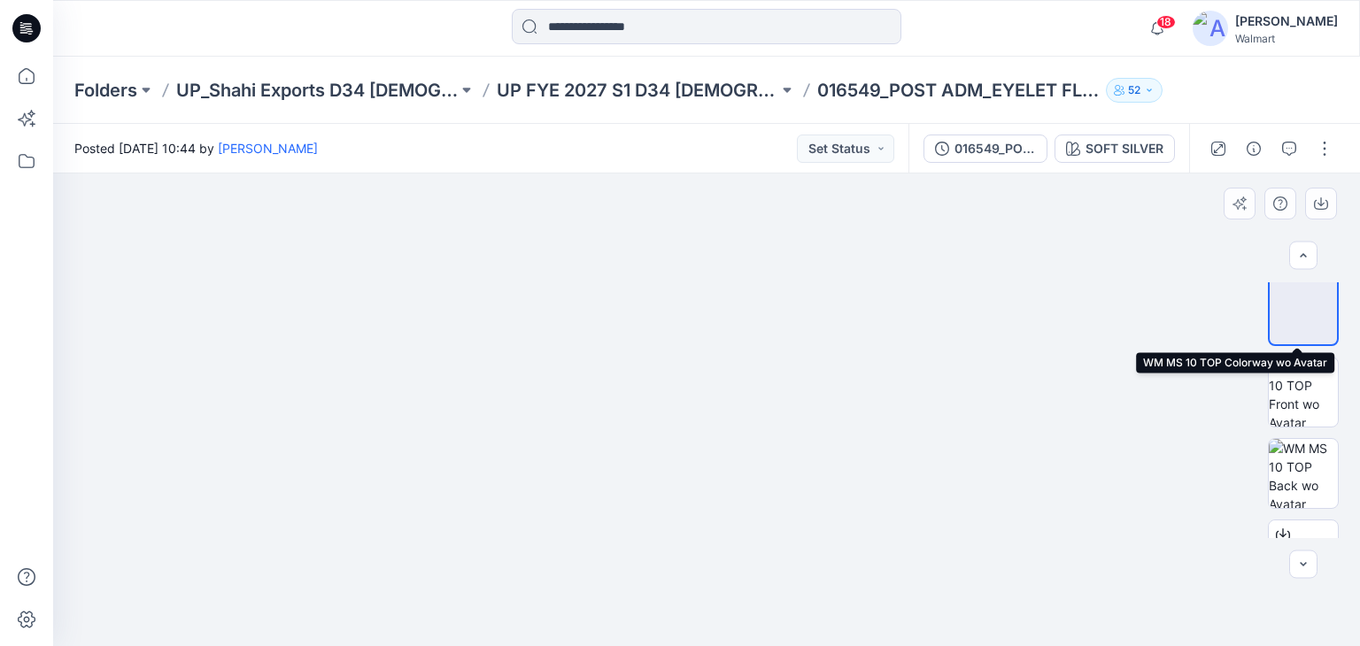
click at [1304, 311] on img at bounding box center [1304, 311] width 0 height 0
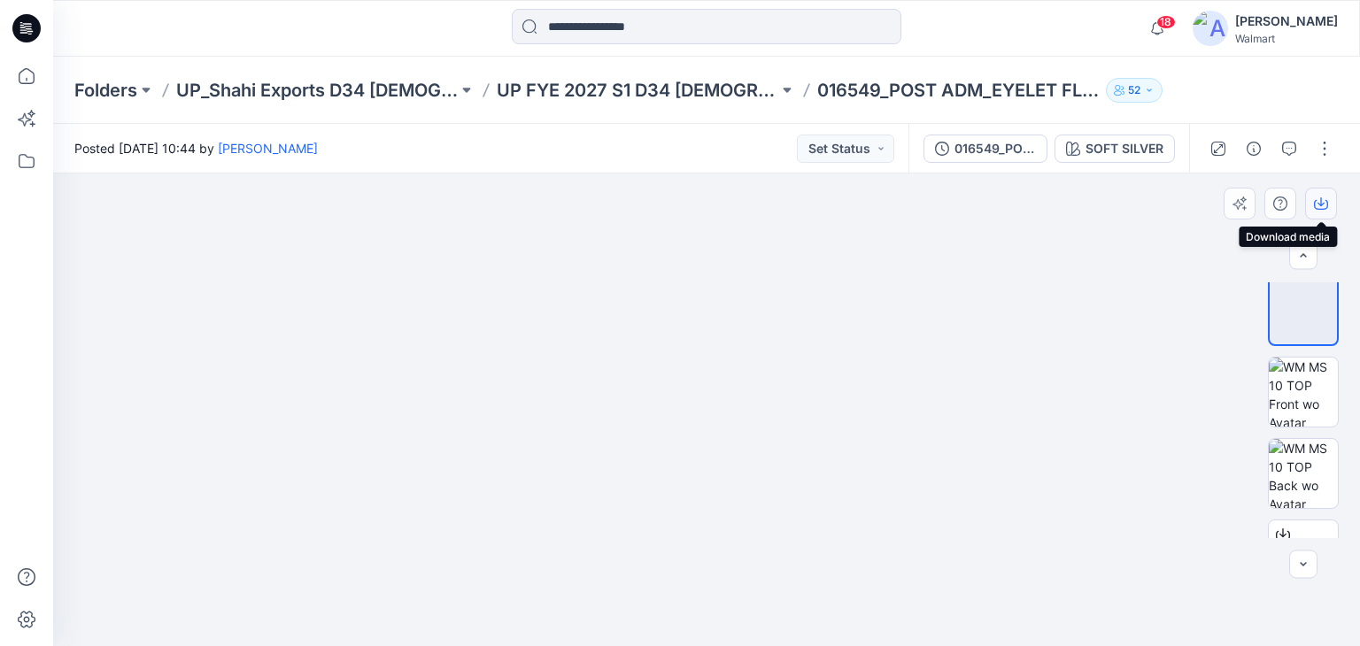
click at [1322, 210] on button "button" at bounding box center [1321, 204] width 32 height 32
